Goal: Check status

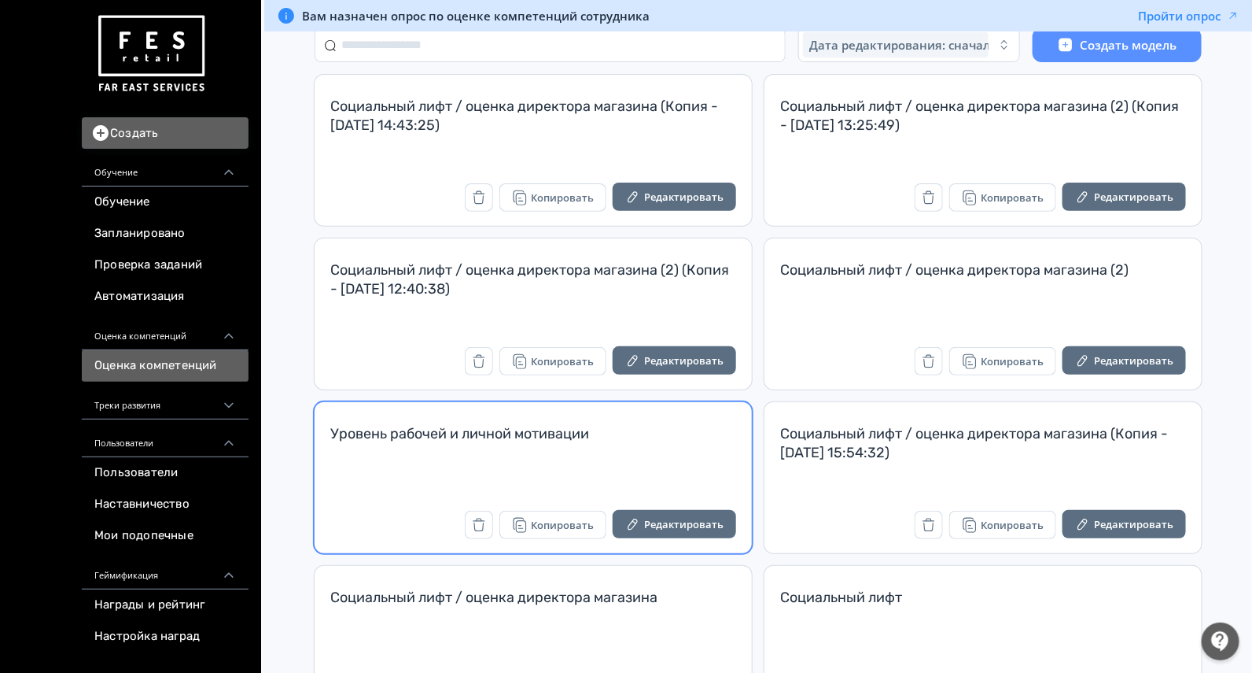
scroll to position [196, 0]
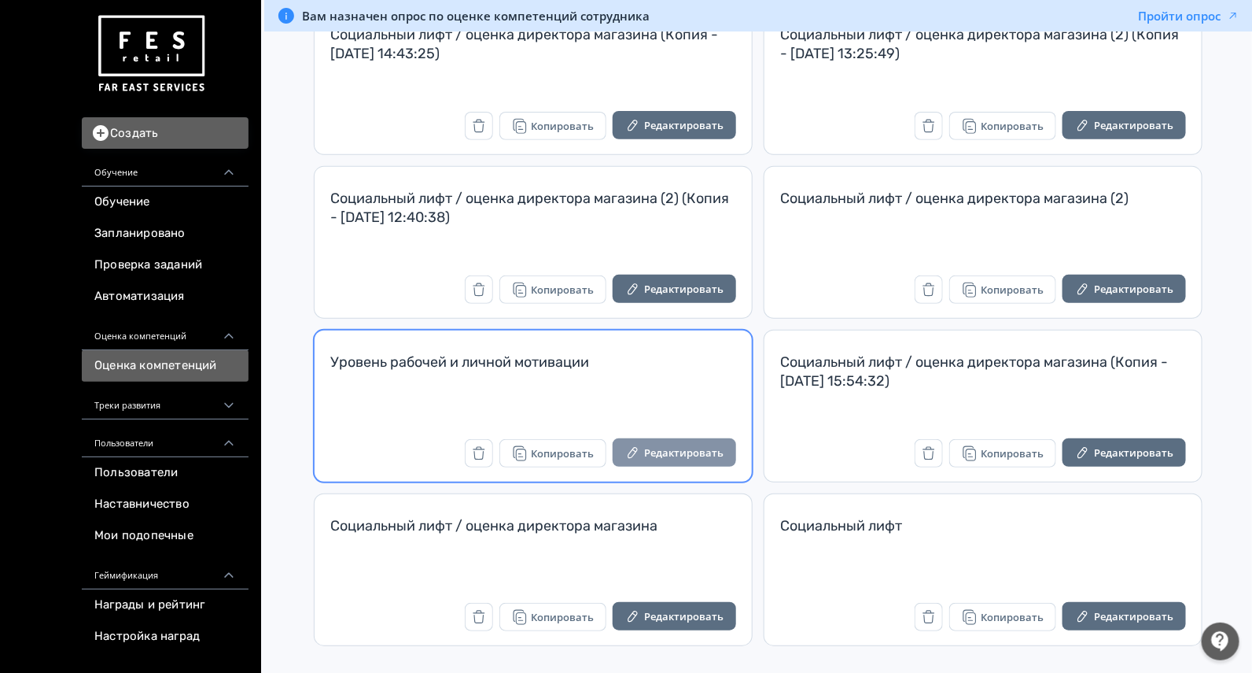
click at [684, 451] on button "Редактировать" at bounding box center [674, 452] width 123 height 28
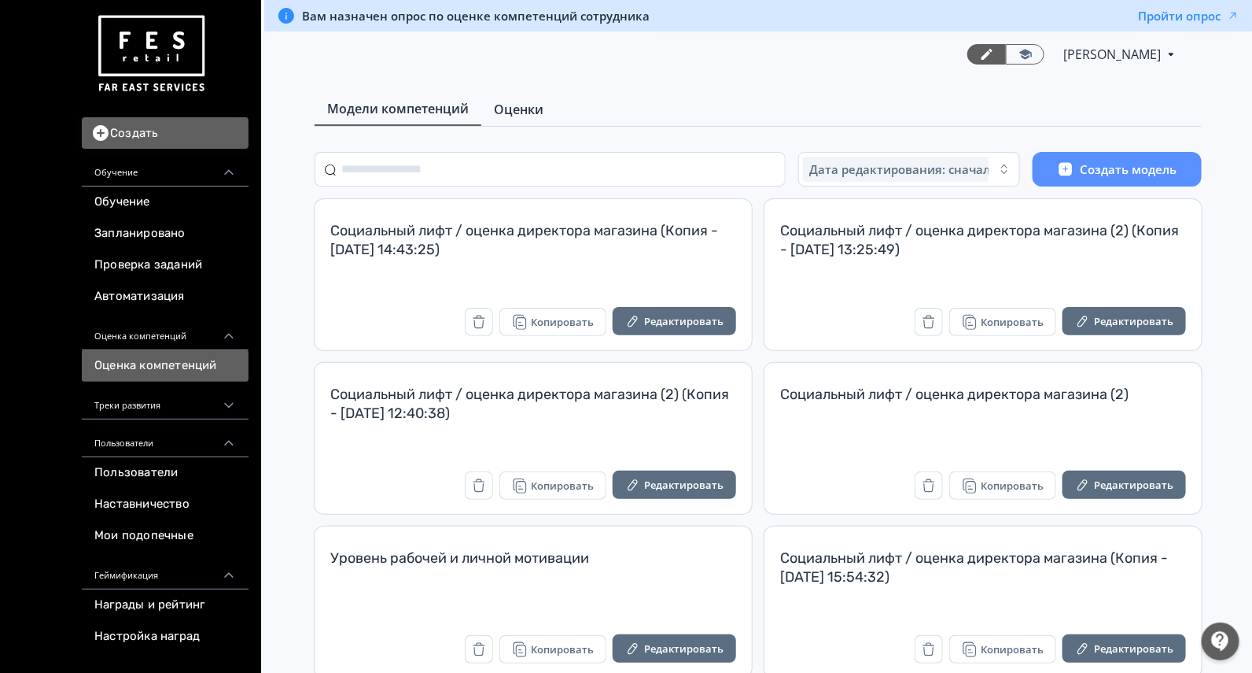
click at [520, 111] on span "Оценки" at bounding box center [519, 109] width 50 height 19
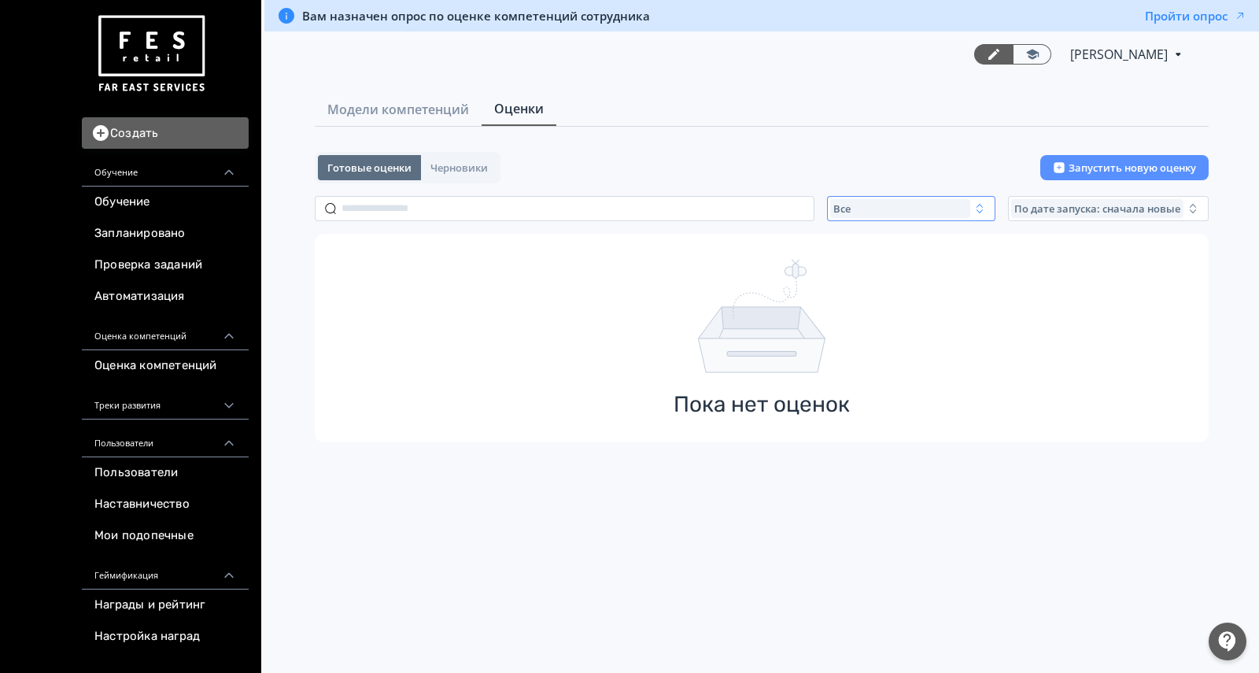
click at [856, 216] on div "Все" at bounding box center [900, 208] width 140 height 19
click at [886, 302] on span "Завершенные" at bounding box center [888, 301] width 82 height 16
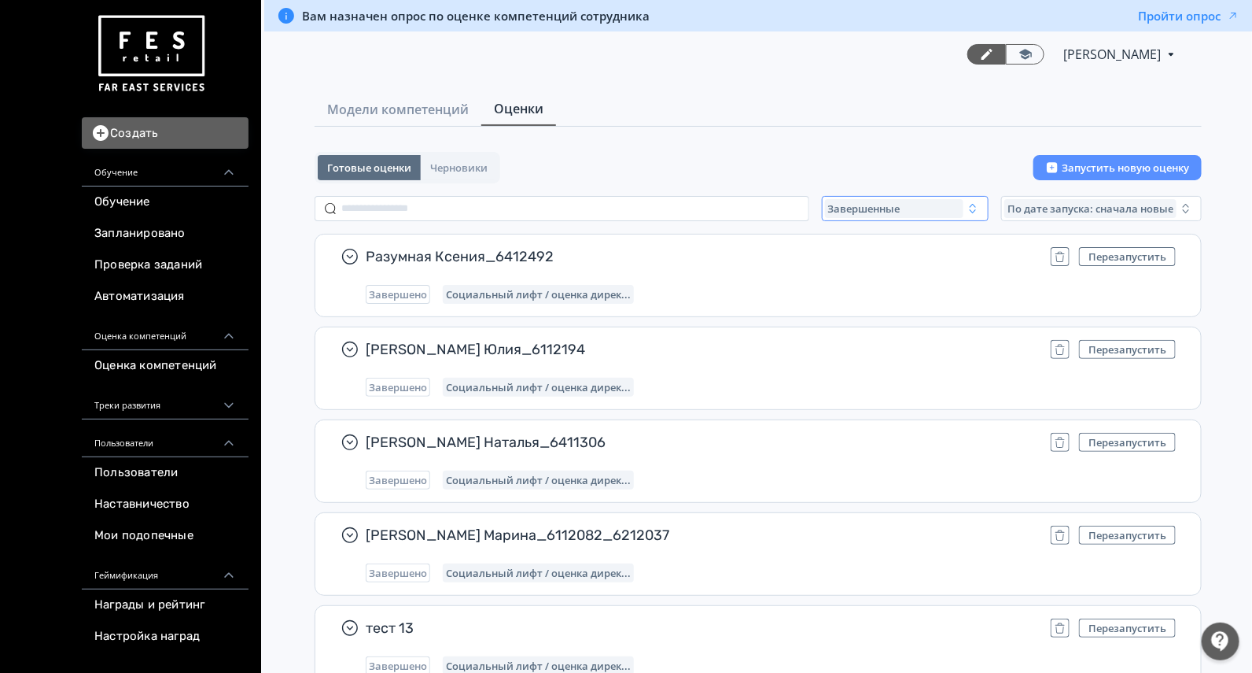
click at [873, 205] on span "Завершенные" at bounding box center [864, 208] width 72 height 13
click at [884, 262] on button "Активные" at bounding box center [979, 273] width 275 height 28
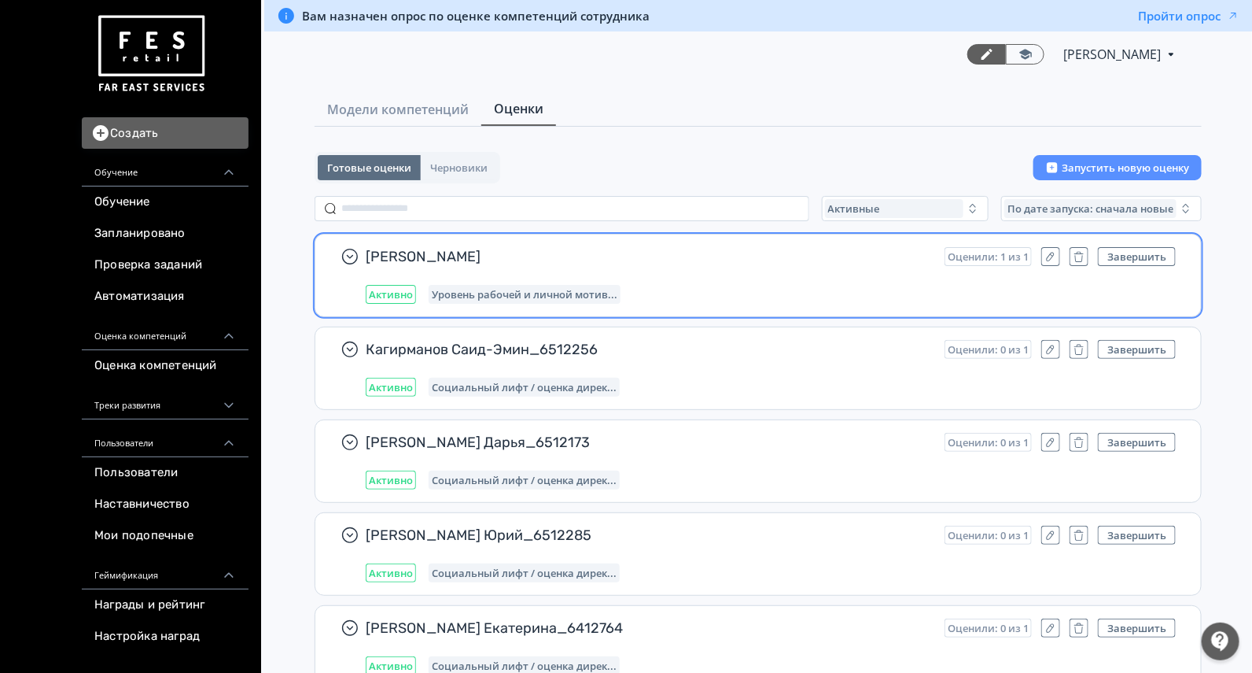
click at [891, 277] on div "Илюхина Светлана Оценили: 1 из 1 Завершить Активно Уровень рабочей и личной мот…" at bounding box center [771, 275] width 810 height 57
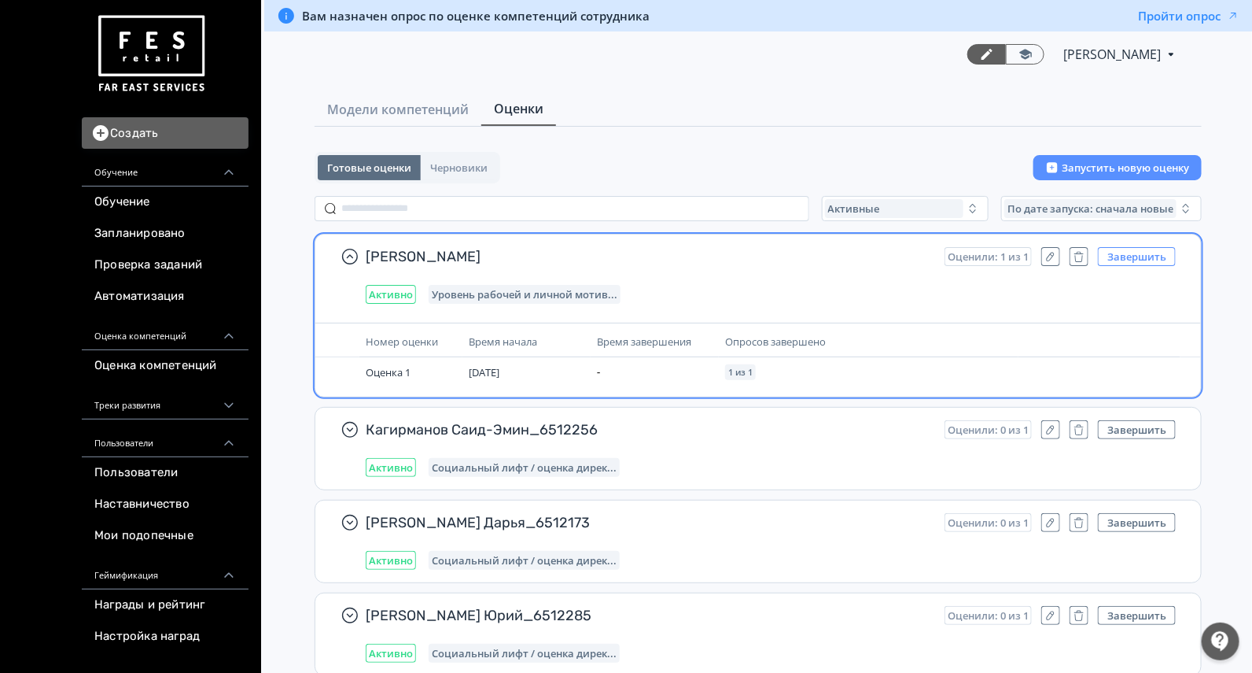
click at [1153, 256] on button "Завершить" at bounding box center [1137, 256] width 78 height 19
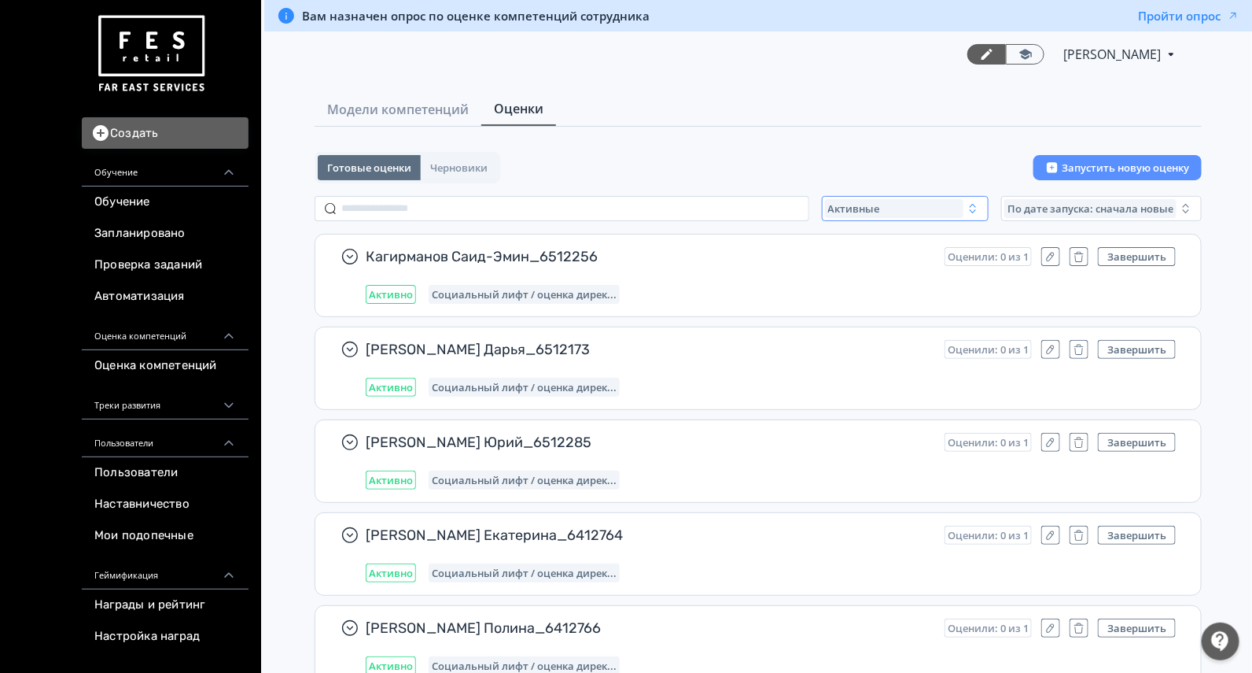
click at [878, 199] on div "Активные" at bounding box center [894, 208] width 138 height 19
click at [883, 245] on button "Все" at bounding box center [979, 244] width 275 height 28
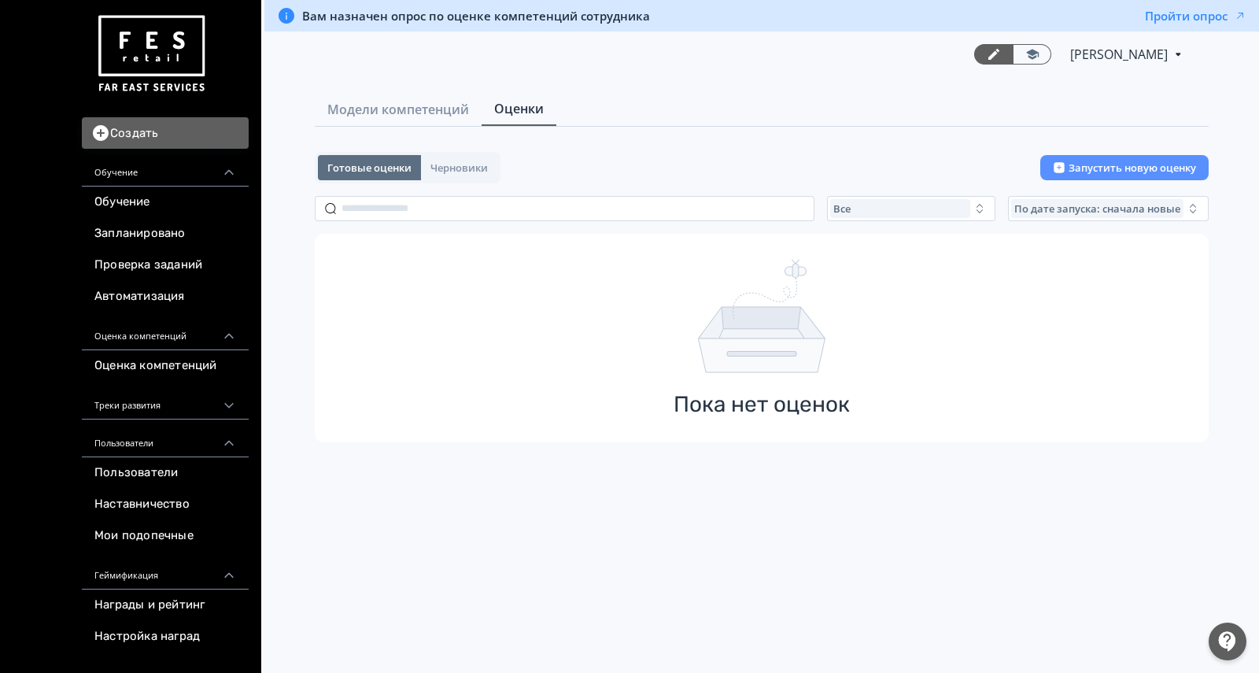
click at [889, 228] on div "Готовые оценки Черновики Запустить новую оценку Все По дате запуска: сначала но…" at bounding box center [762, 297] width 894 height 290
click at [907, 201] on div "Все" at bounding box center [900, 208] width 140 height 19
click at [897, 300] on span "Завершенные" at bounding box center [888, 301] width 82 height 16
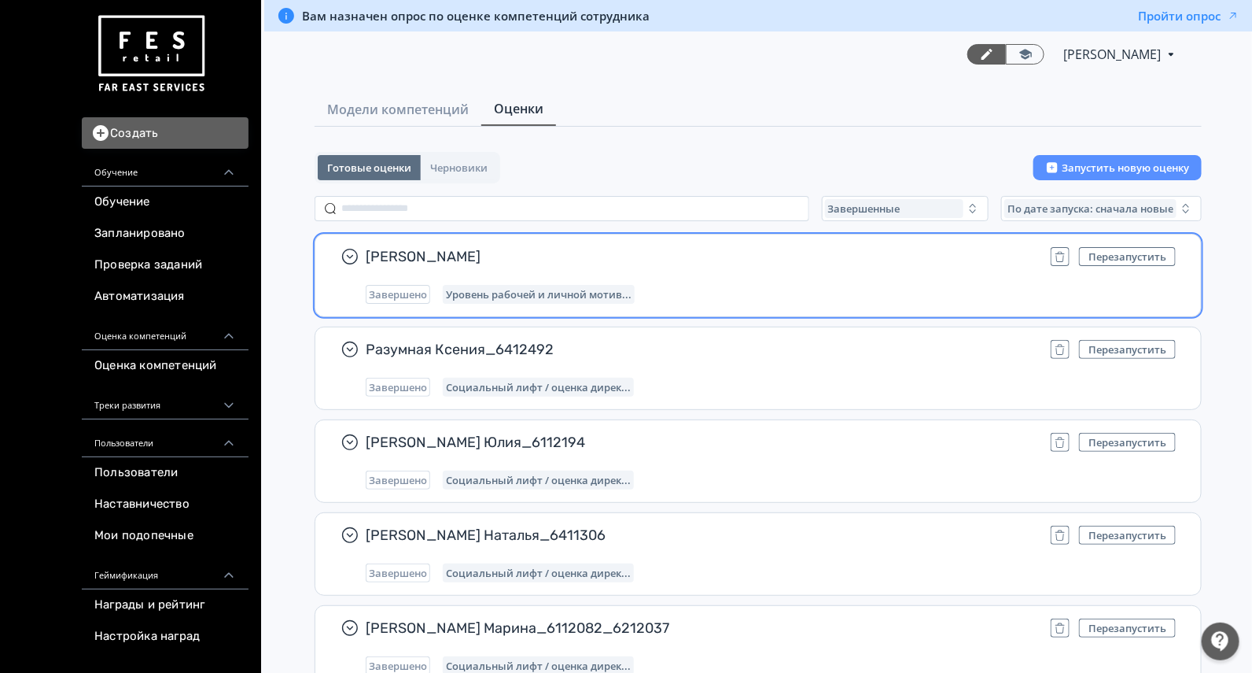
click at [1072, 293] on div "Завершено Уровень рабочей и личной мотив..." at bounding box center [771, 294] width 810 height 19
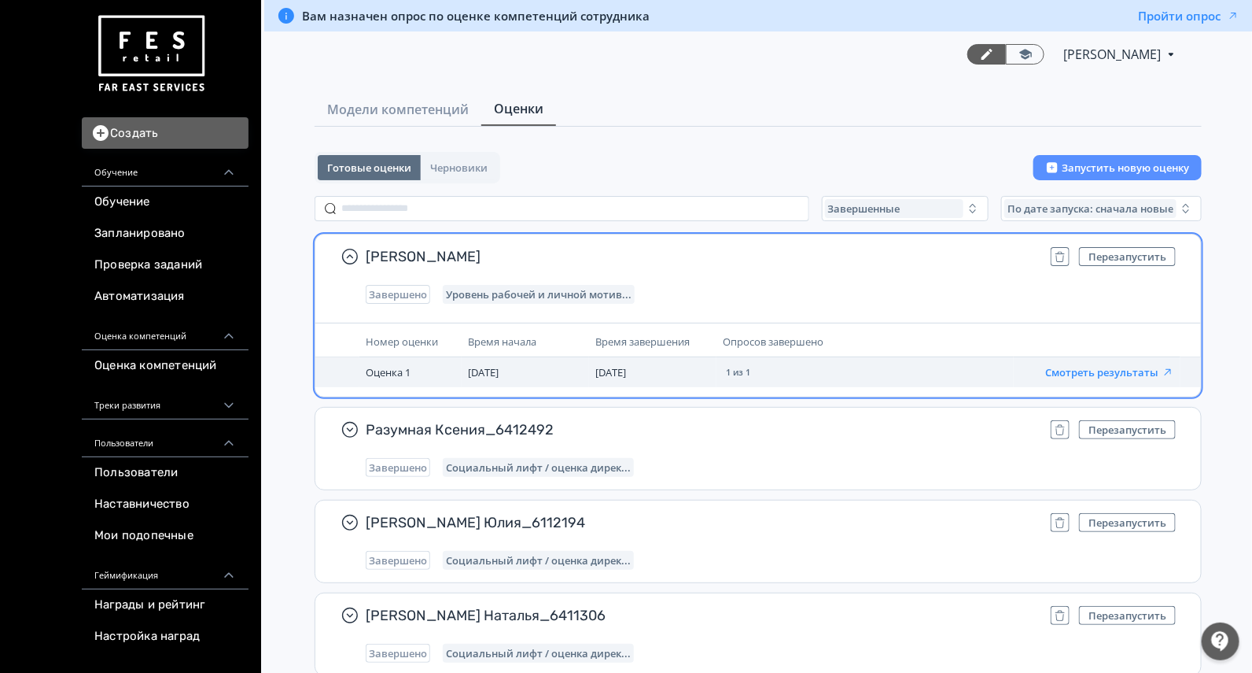
click at [1121, 368] on button "Смотреть результаты" at bounding box center [1109, 372] width 129 height 13
